Goal: Download file/media

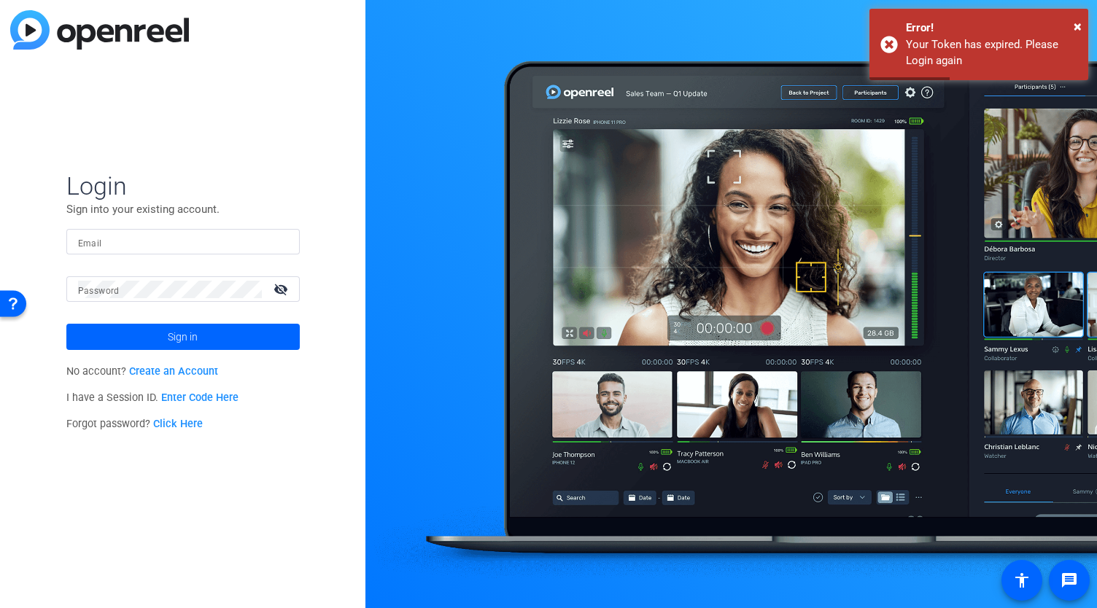
click at [128, 249] on input "Email" at bounding box center [183, 242] width 210 height 18
type input "[PERSON_NAME][EMAIL_ADDRESS][DOMAIN_NAME]"
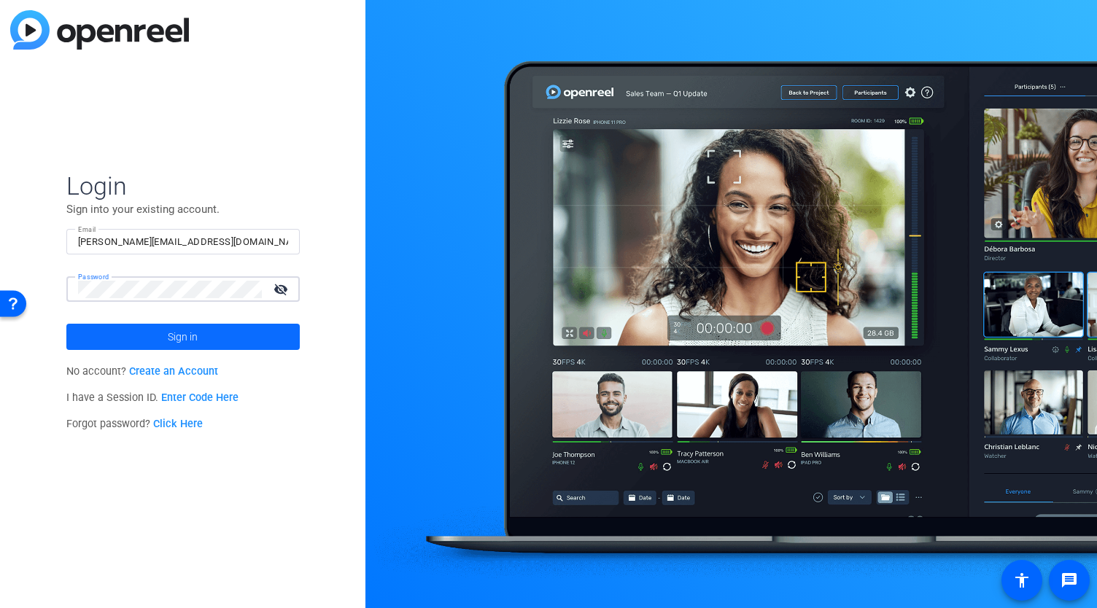
click at [141, 345] on span at bounding box center [182, 336] width 233 height 35
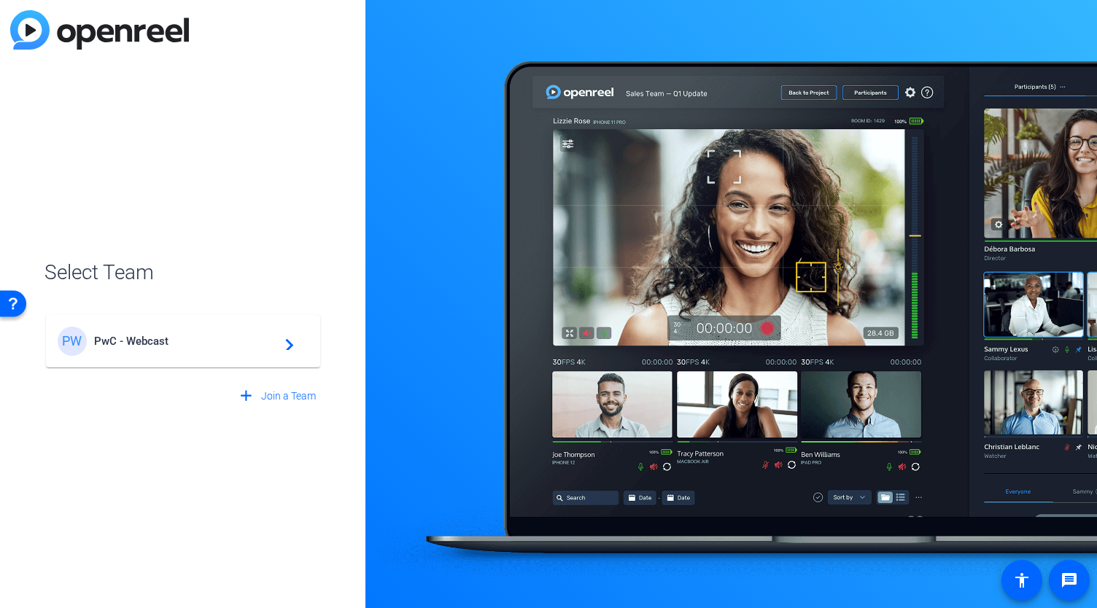
click at [194, 338] on span "PwC - Webcast" at bounding box center [185, 341] width 182 height 13
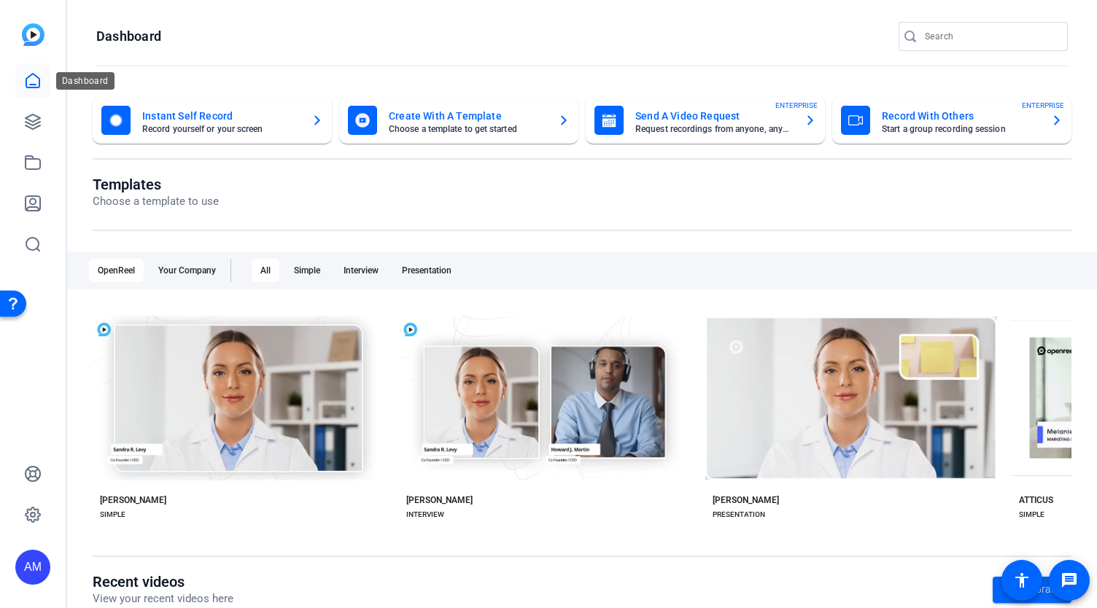
click at [36, 75] on icon at bounding box center [33, 81] width 18 height 18
click at [31, 122] on icon at bounding box center [33, 122] width 18 height 18
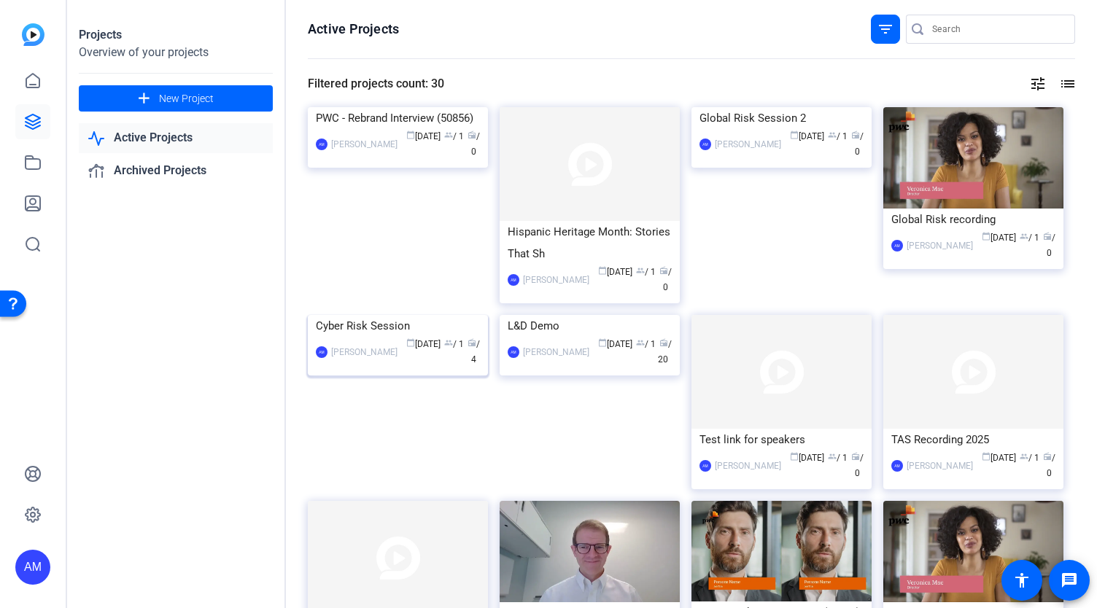
click at [404, 315] on img at bounding box center [398, 315] width 180 height 0
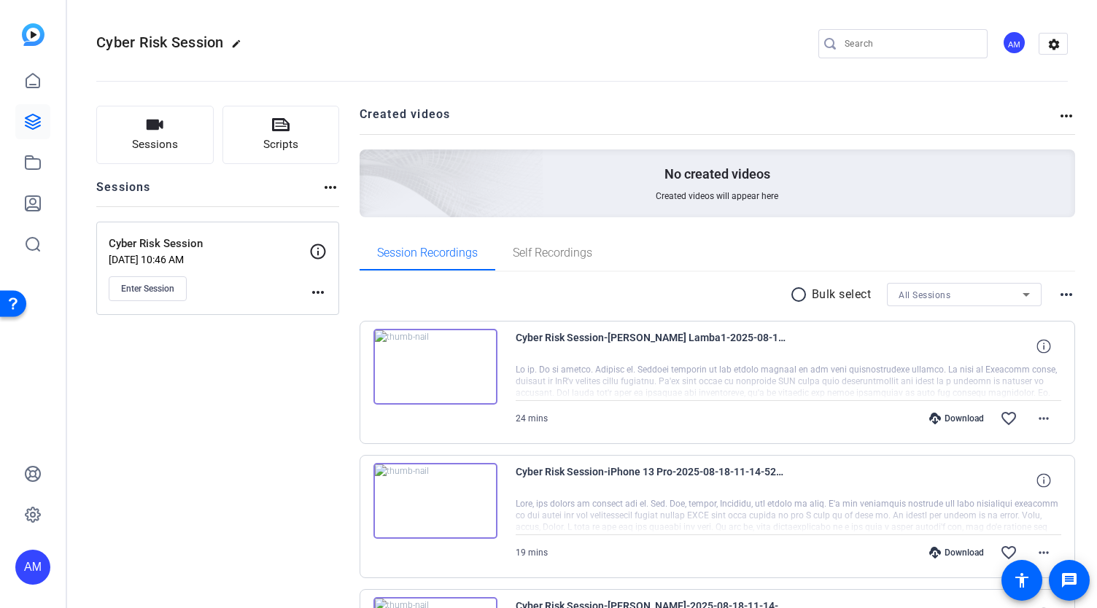
click at [947, 548] on div "Download" at bounding box center [956, 553] width 69 height 12
click at [1035, 551] on mat-icon "more_horiz" at bounding box center [1044, 553] width 18 height 18
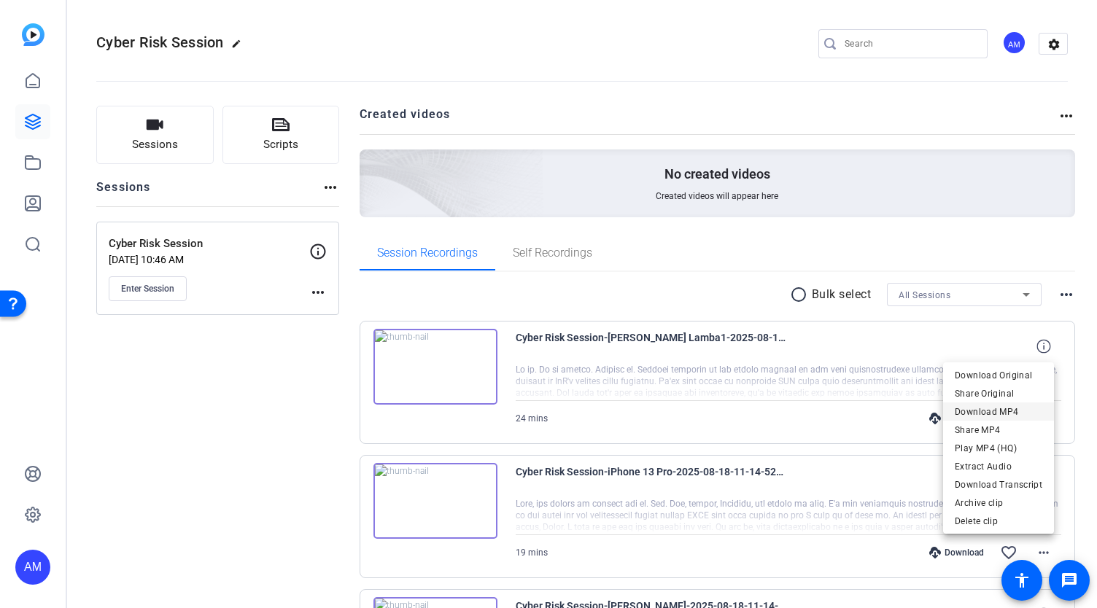
click at [1012, 410] on span "Download MP4" at bounding box center [999, 412] width 88 height 18
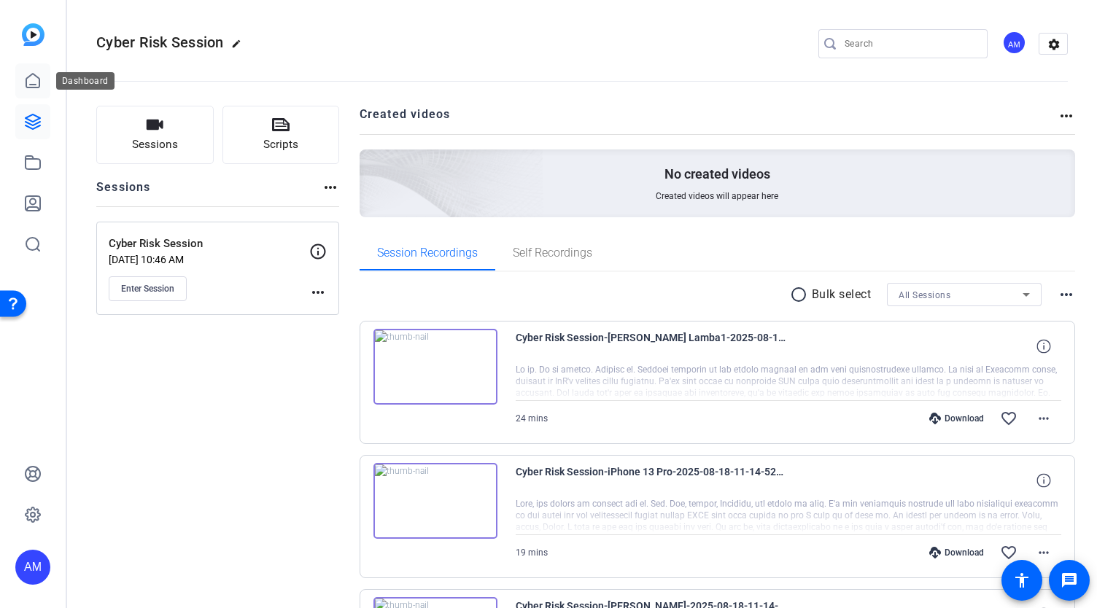
click at [31, 88] on icon at bounding box center [33, 81] width 18 height 18
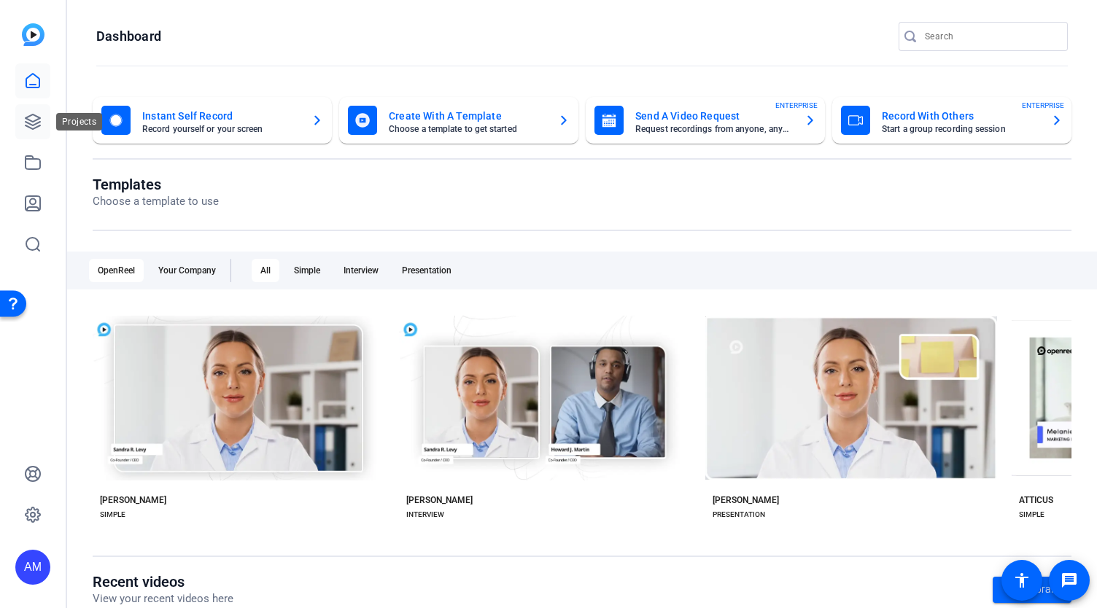
click at [35, 125] on icon at bounding box center [33, 122] width 18 height 18
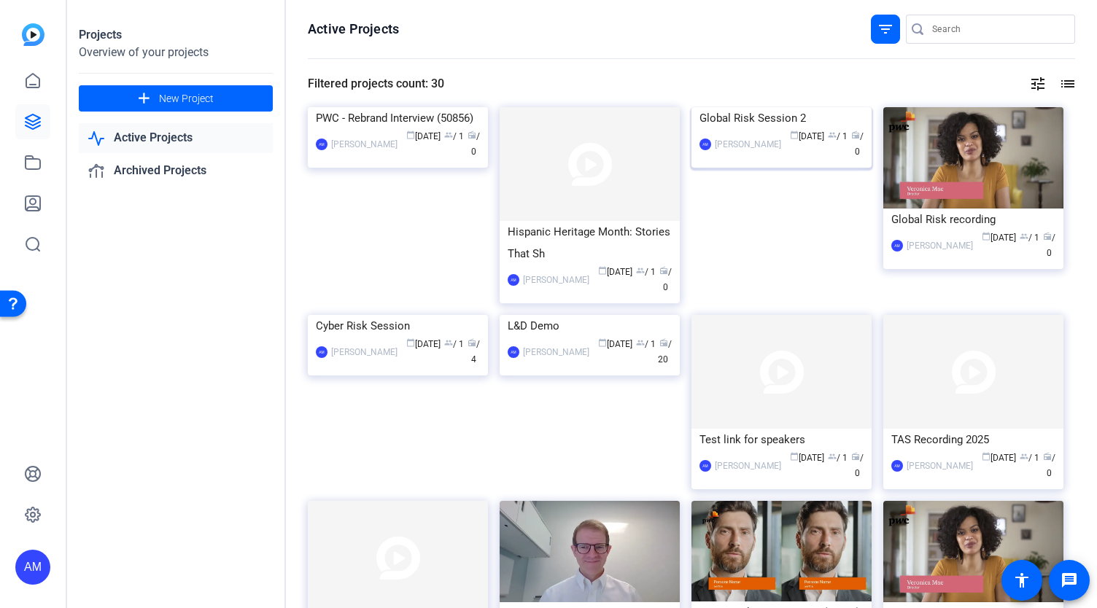
click at [766, 107] on img at bounding box center [781, 107] width 180 height 0
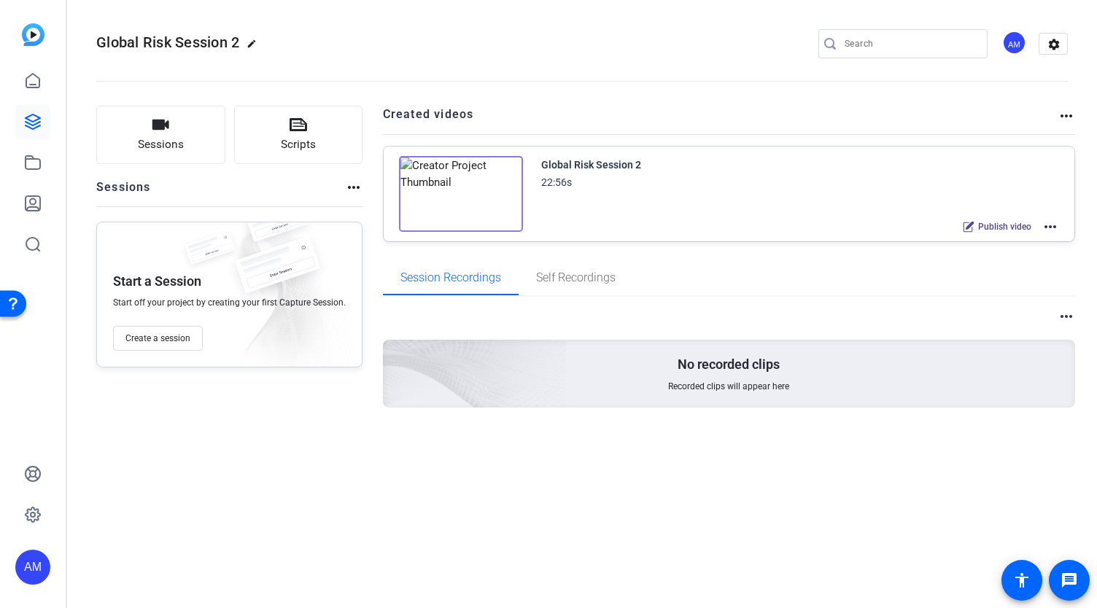
click at [1050, 224] on mat-icon "more_horiz" at bounding box center [1051, 227] width 18 height 18
click at [983, 240] on span "Edit in Creator" at bounding box center [997, 244] width 101 height 18
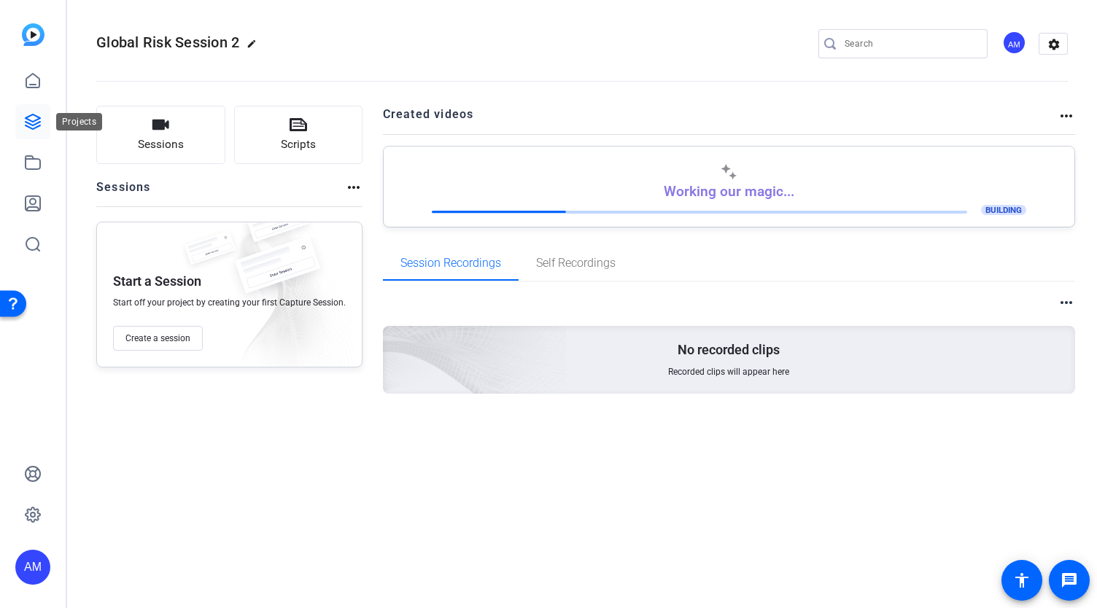
click at [26, 122] on icon at bounding box center [33, 122] width 15 height 15
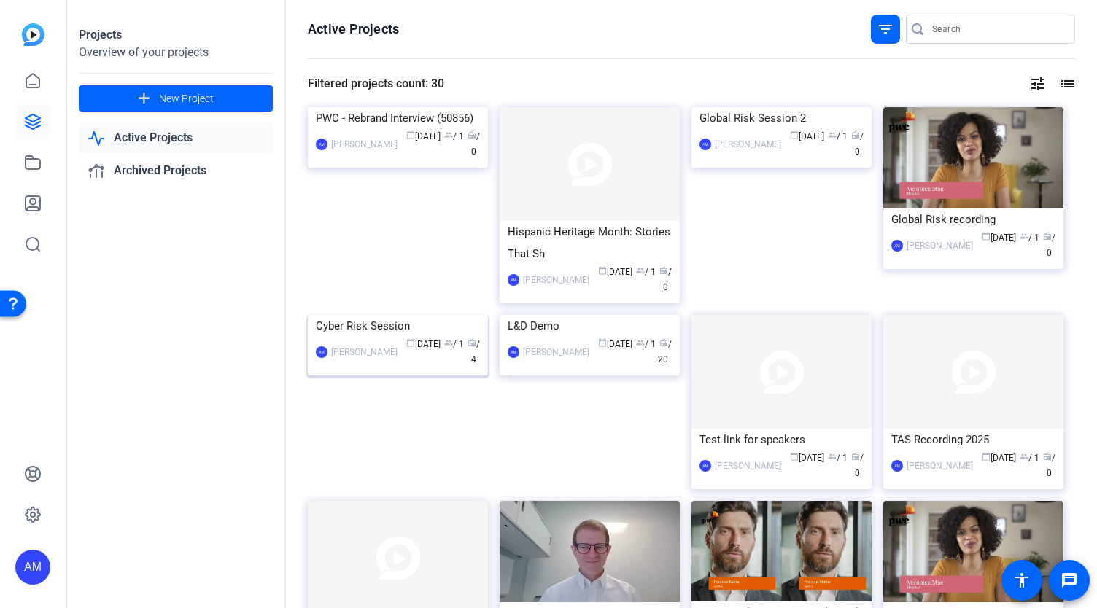
click at [427, 315] on img at bounding box center [398, 315] width 180 height 0
